Goal: Communication & Community: Answer question/provide support

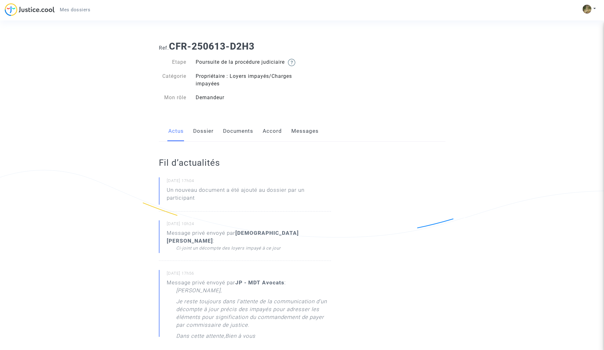
click at [308, 141] on link "Messages" at bounding box center [304, 131] width 27 height 21
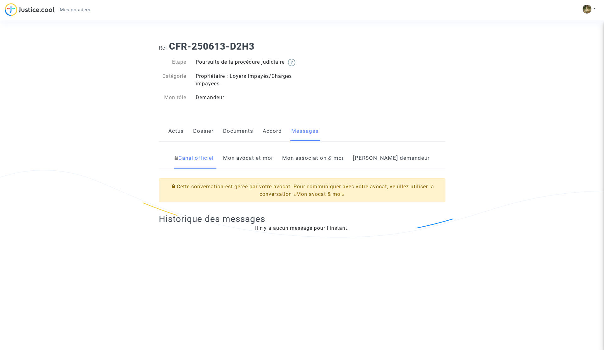
click at [266, 166] on link "Mon avocat et moi" at bounding box center [248, 158] width 50 height 21
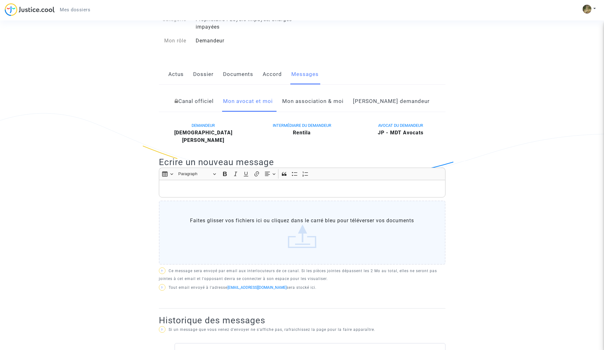
scroll to position [53, 0]
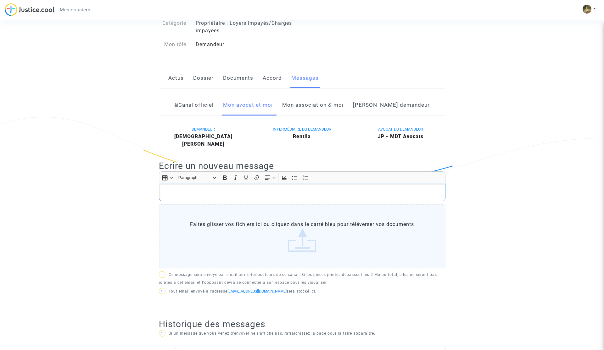
click at [216, 192] on p "Rich Text Editor, main" at bounding box center [302, 193] width 280 height 8
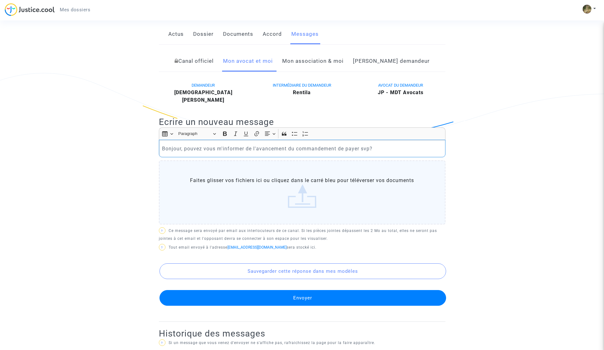
scroll to position [99, 0]
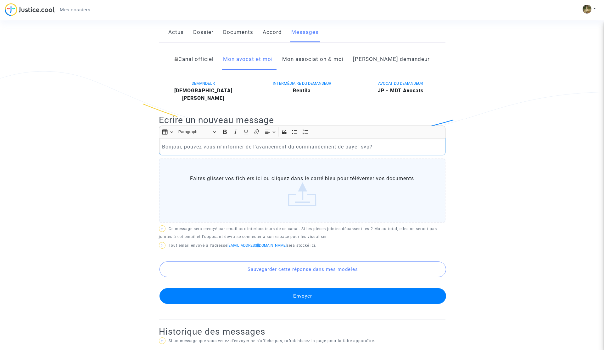
click at [304, 293] on button "Envoyer" at bounding box center [302, 297] width 286 height 16
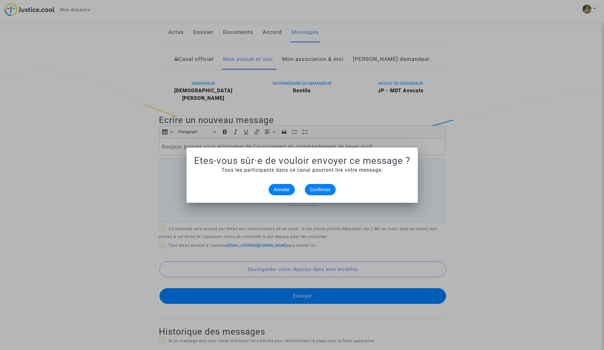
scroll to position [0, 0]
click at [312, 192] on span "Confirmer" at bounding box center [320, 190] width 21 height 6
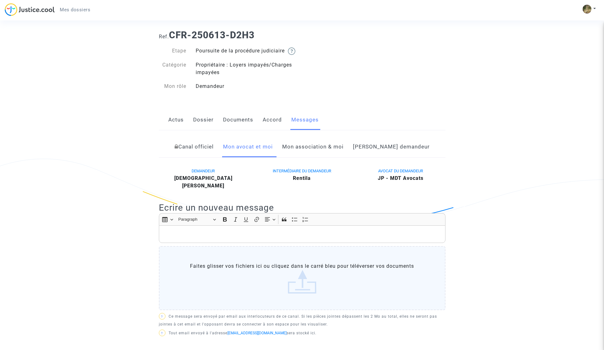
scroll to position [9, 0]
